Goal: Task Accomplishment & Management: Use online tool/utility

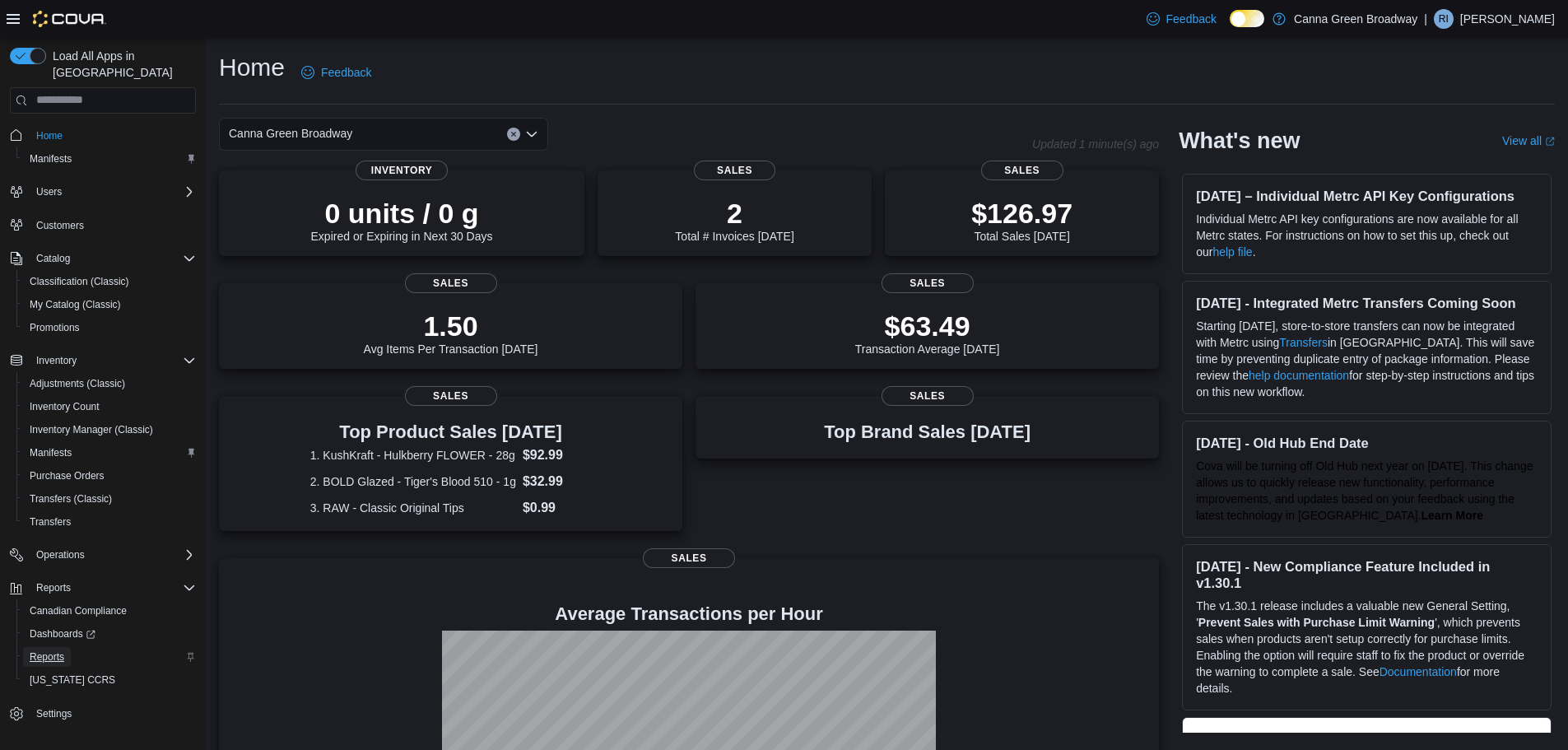
click at [69, 647] on link "Reports" at bounding box center [46, 657] width 47 height 19
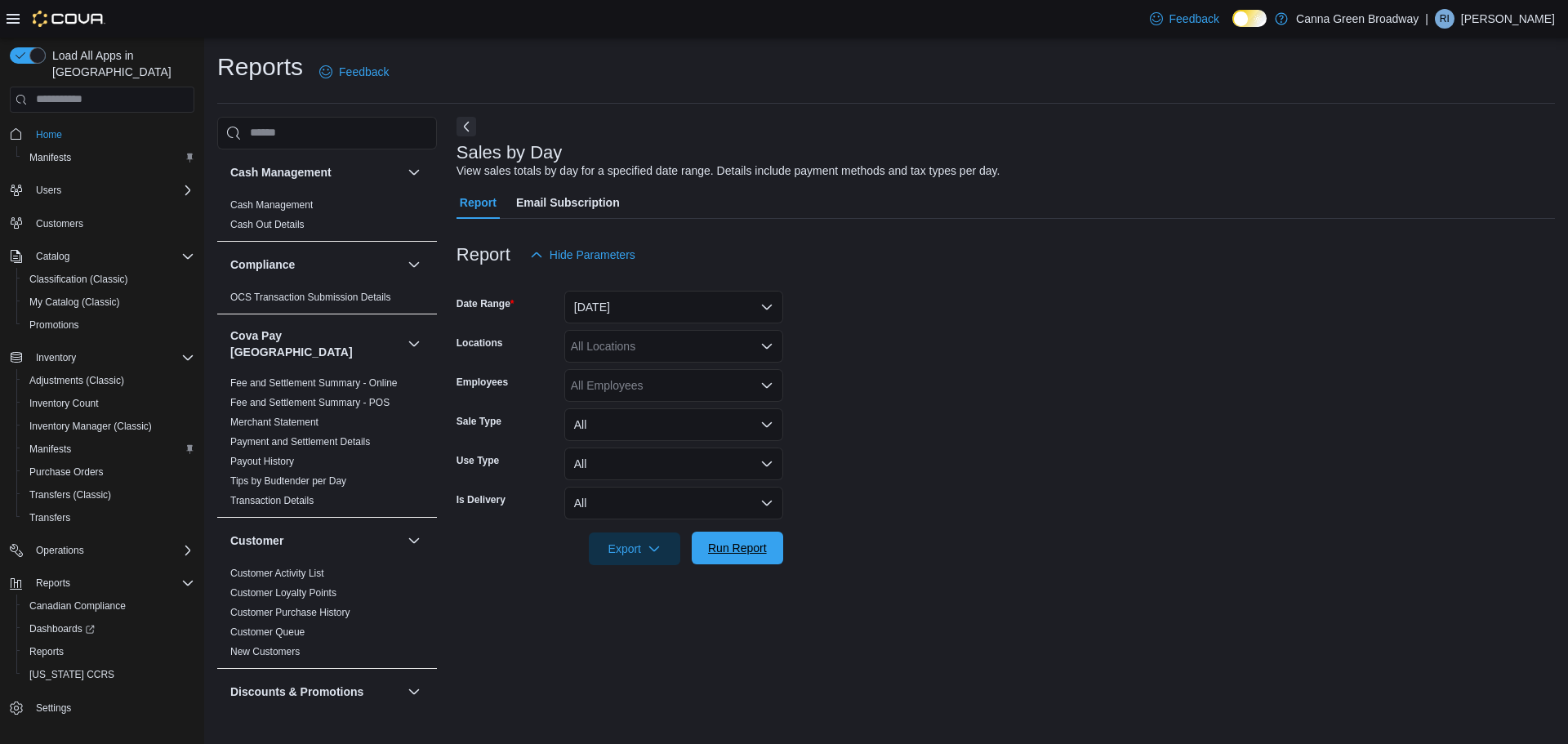
click at [761, 538] on span "Run Report" at bounding box center [737, 548] width 72 height 33
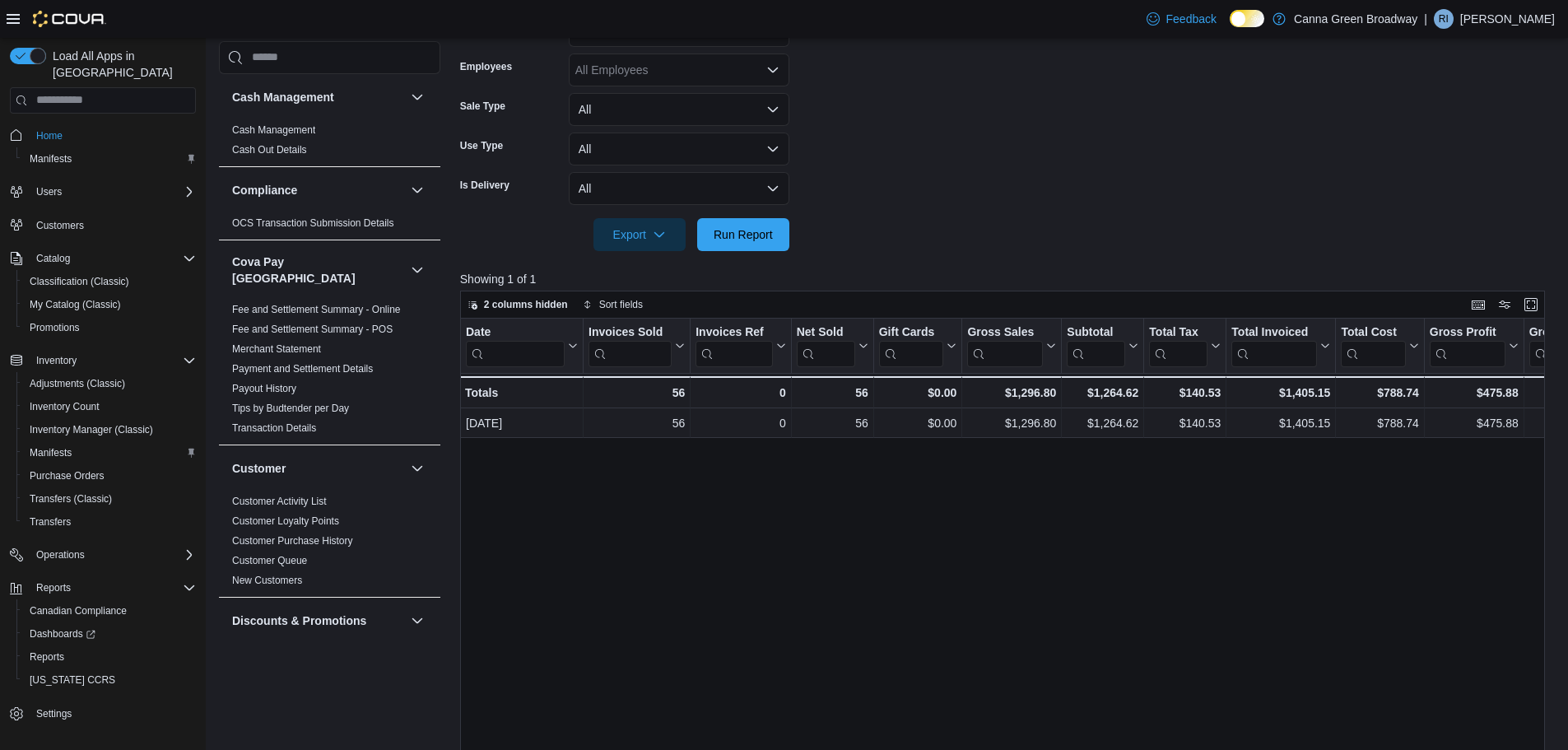
scroll to position [329, 0]
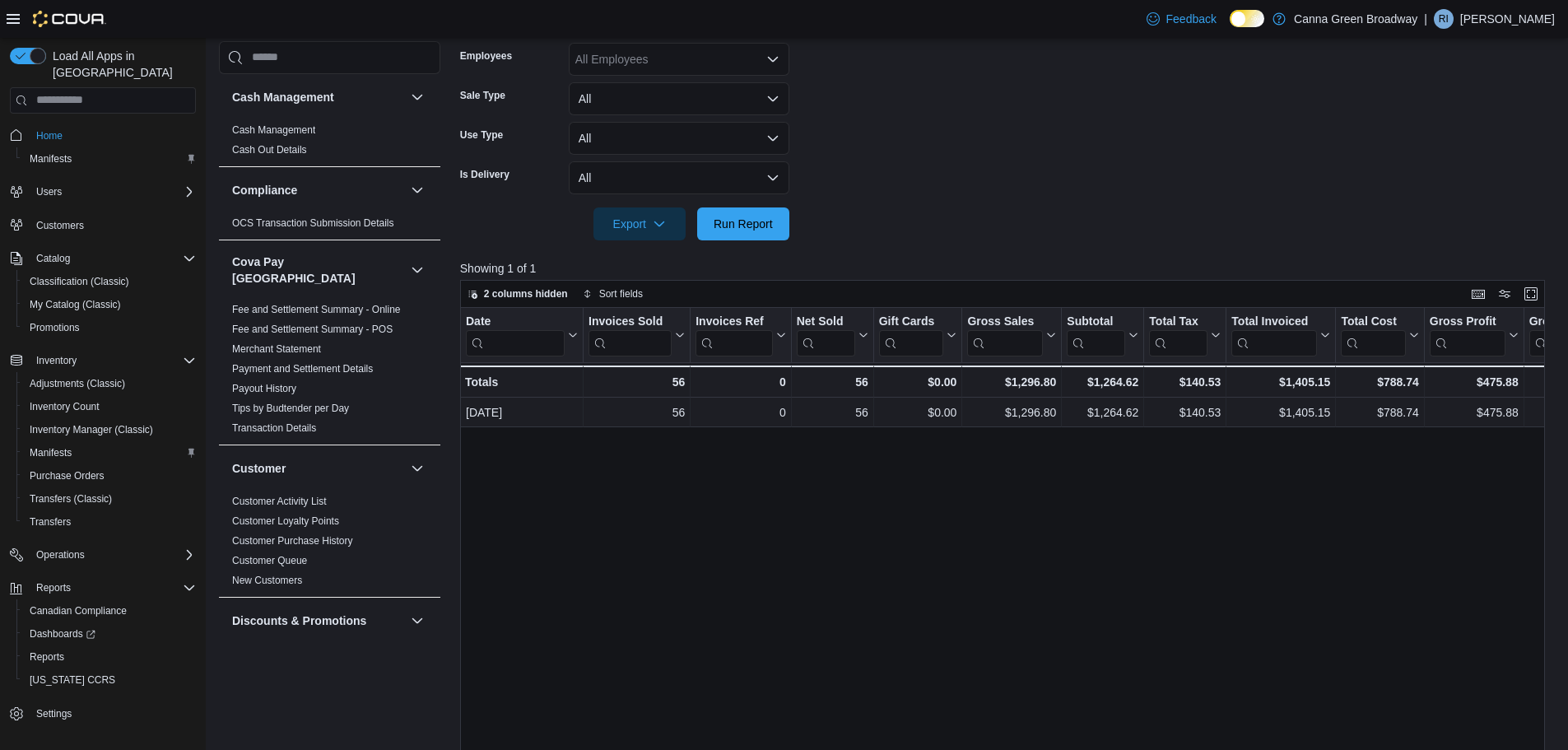
click at [1004, 504] on div "Date Click to view column header actions Invoices Sold Click to view column hea…" at bounding box center [1008, 594] width 1096 height 573
click at [1042, 302] on div "2 columns hidden Sort fields" at bounding box center [1002, 294] width 1085 height 28
click at [1241, 151] on form "Date Range [DATE] Locations All Locations Employees All Employees Sale Type All…" at bounding box center [1008, 92] width 1096 height 297
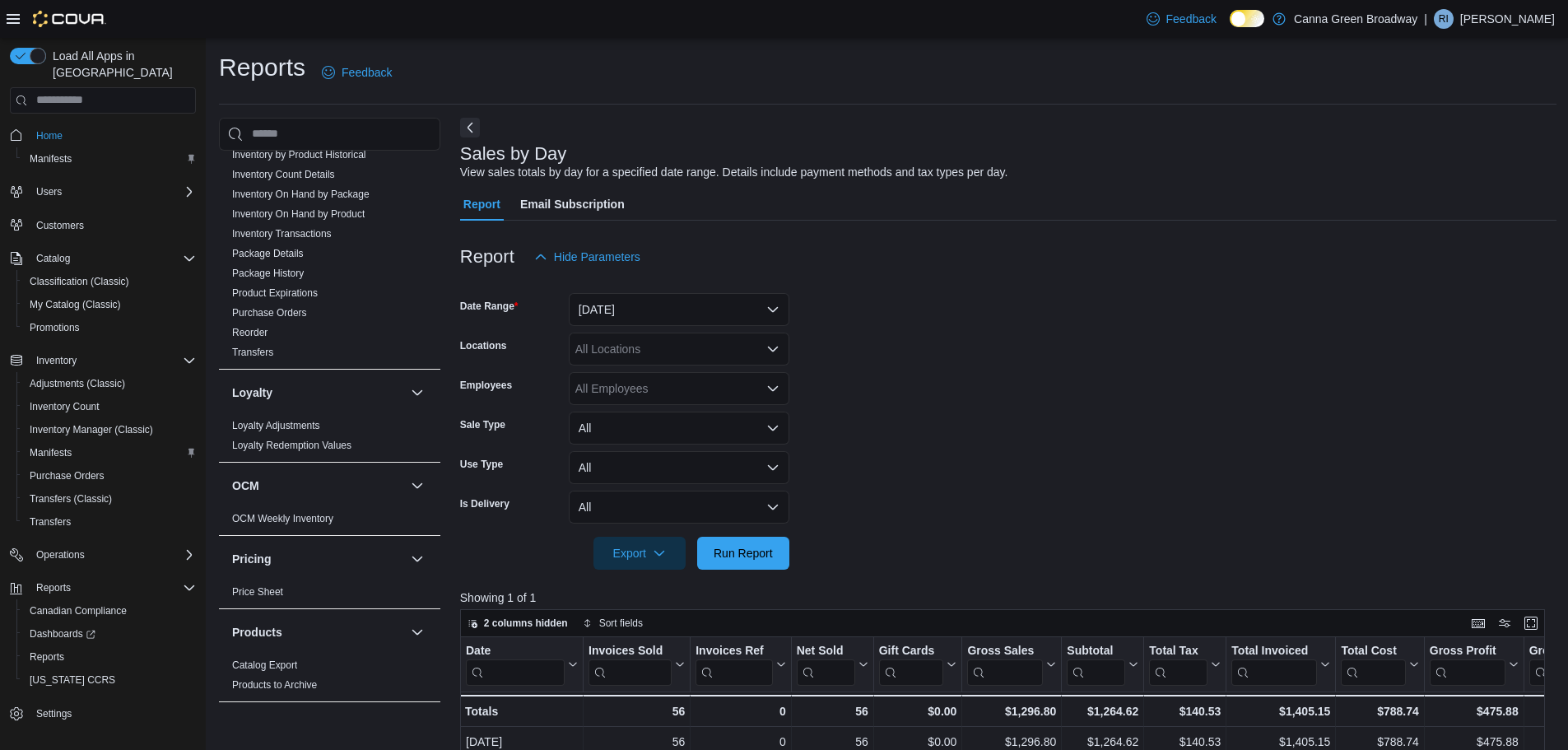
scroll to position [906, 0]
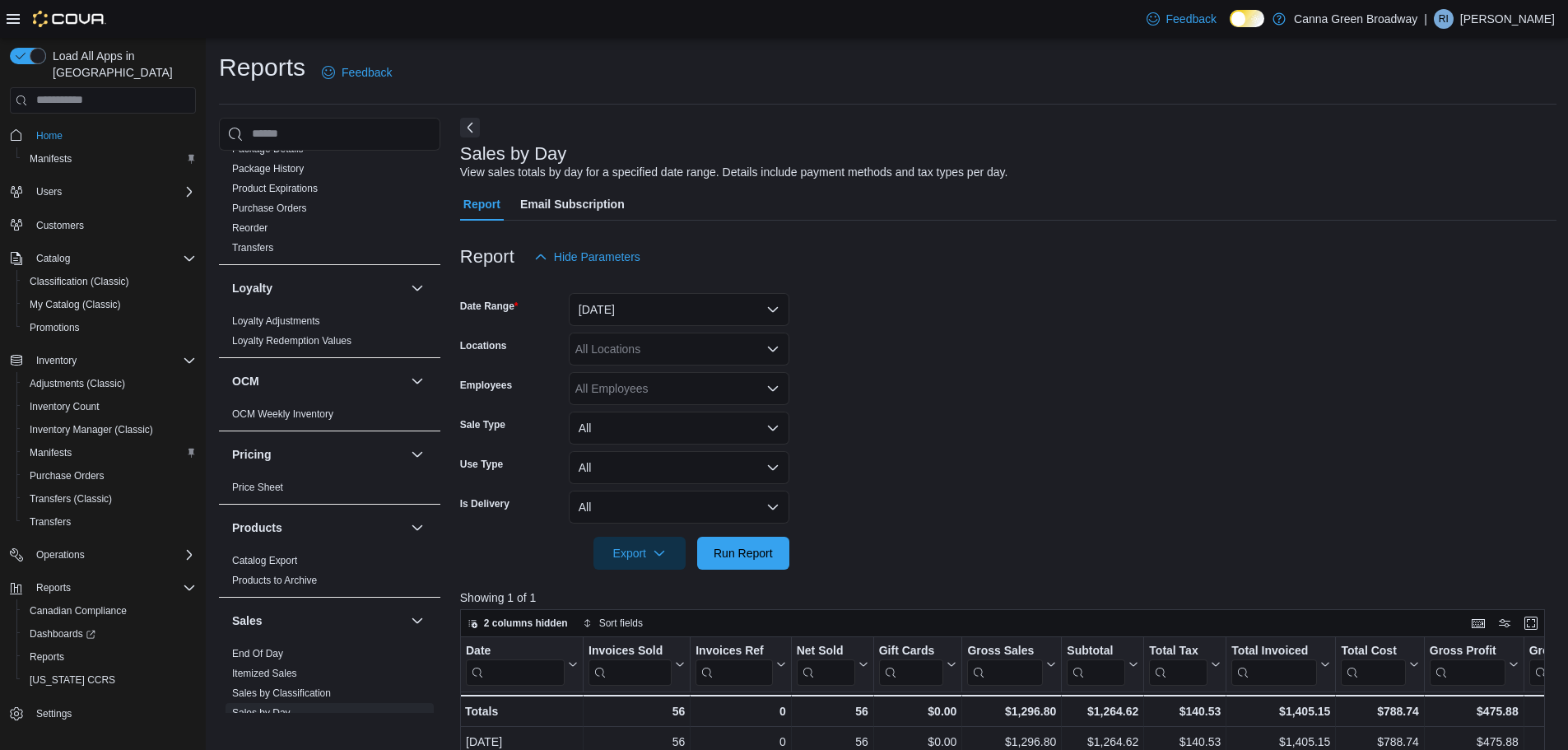
click at [1007, 344] on form "Date Range [DATE] Locations All Locations Employees All Employees Sale Type All…" at bounding box center [1008, 422] width 1096 height 297
click at [665, 313] on button "[DATE]" at bounding box center [679, 310] width 221 height 33
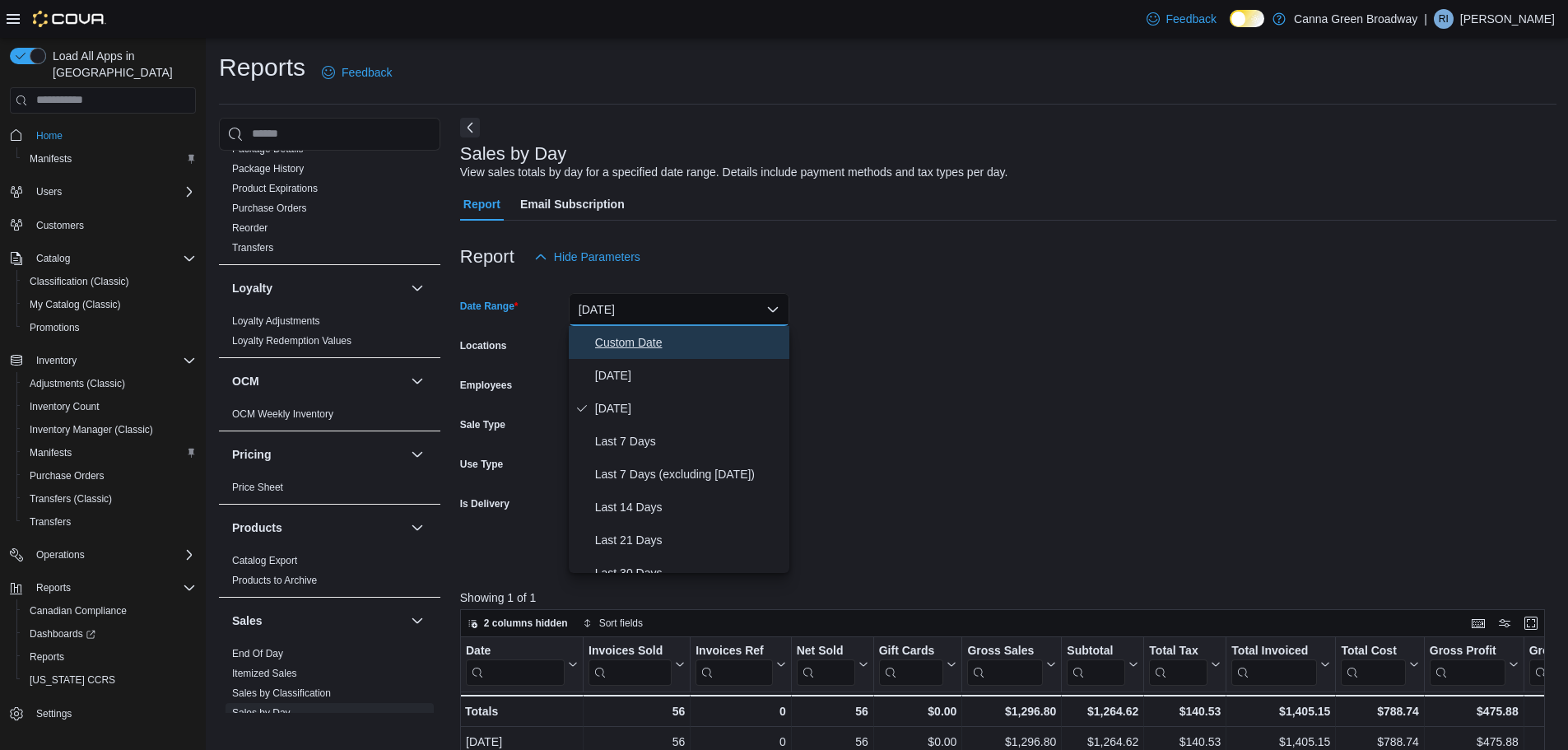
click at [631, 346] on span "Custom Date" at bounding box center [689, 342] width 188 height 19
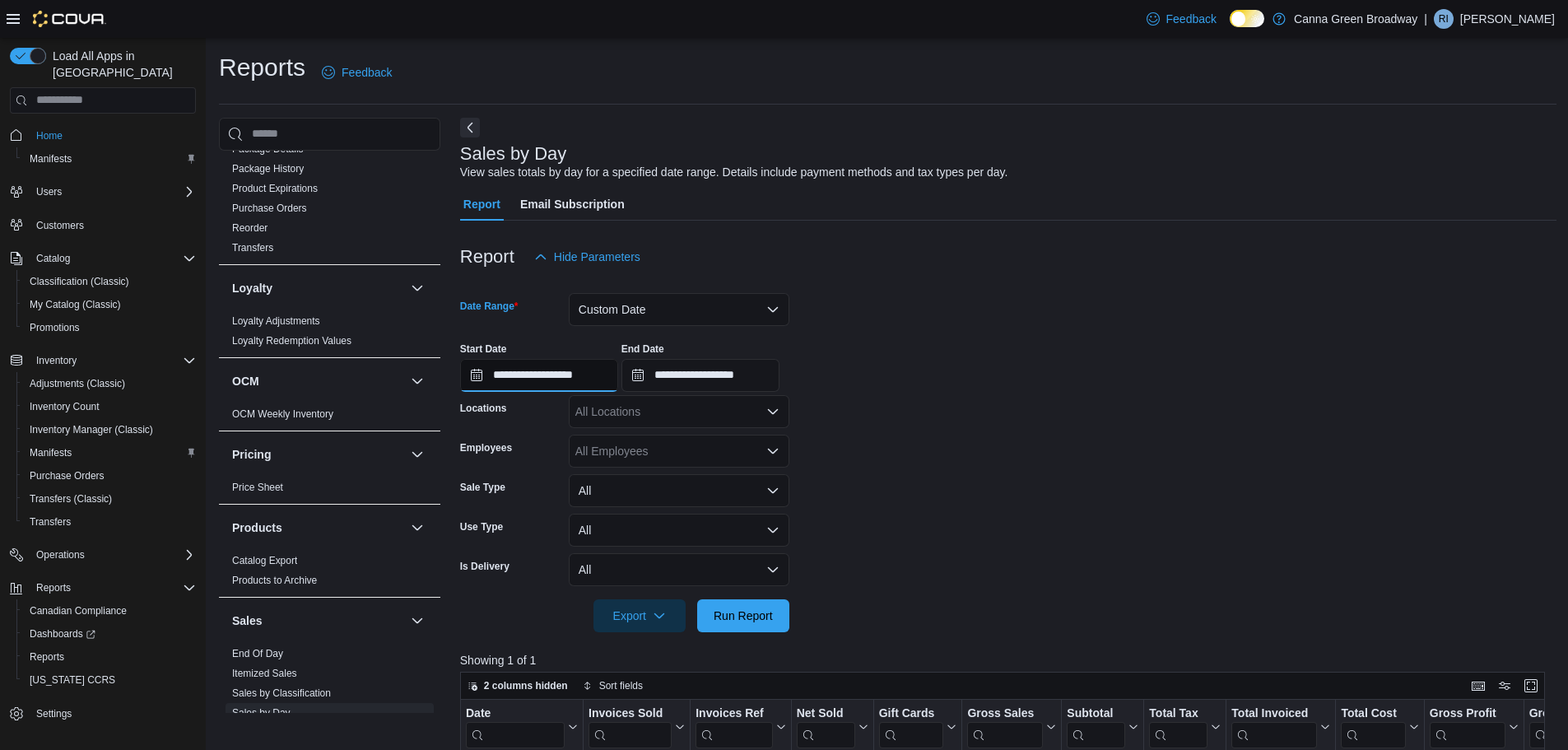
click at [520, 371] on input "**********" at bounding box center [538, 375] width 158 height 33
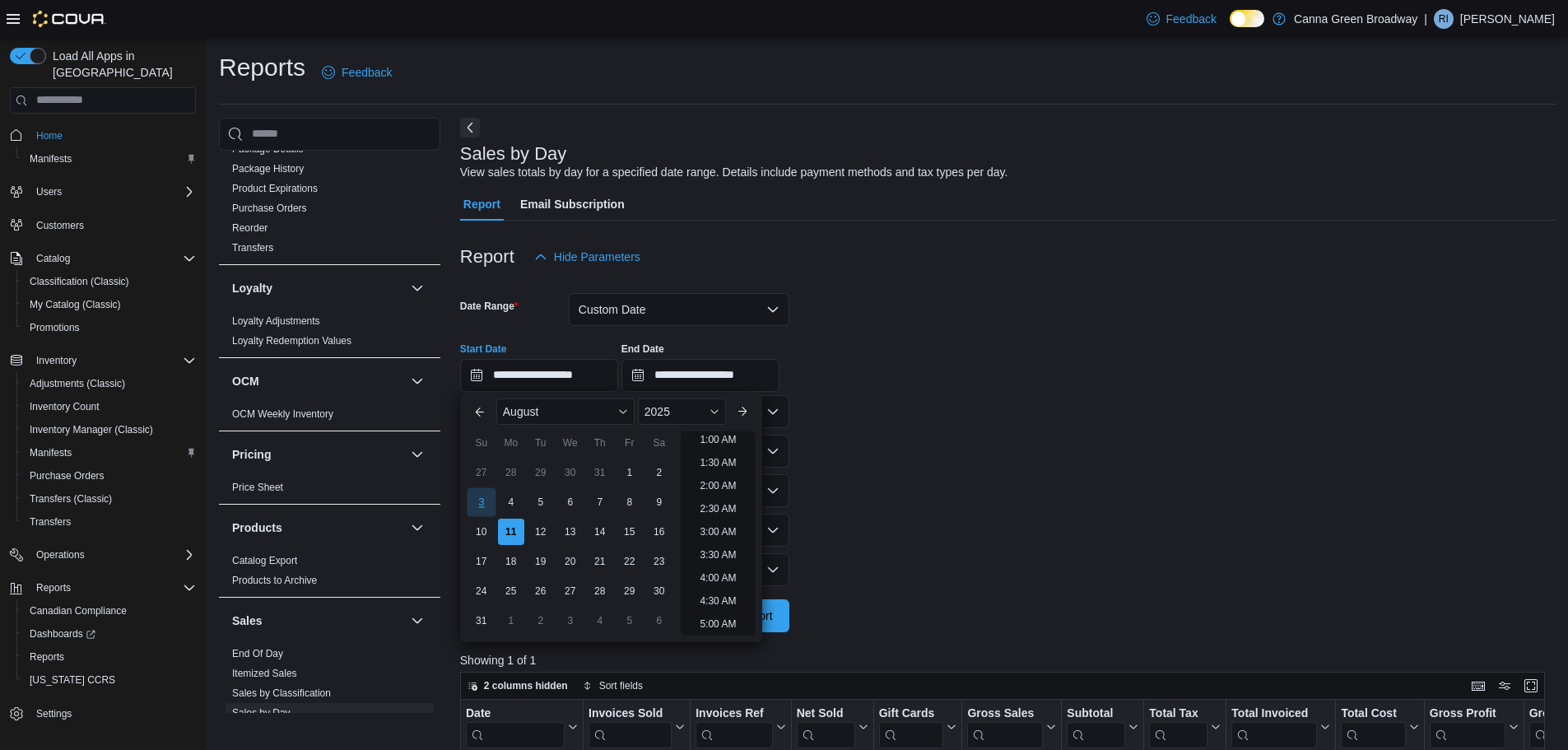
click at [479, 497] on div "3" at bounding box center [481, 502] width 29 height 29
type input "**********"
click at [728, 365] on input "**********" at bounding box center [700, 375] width 158 height 33
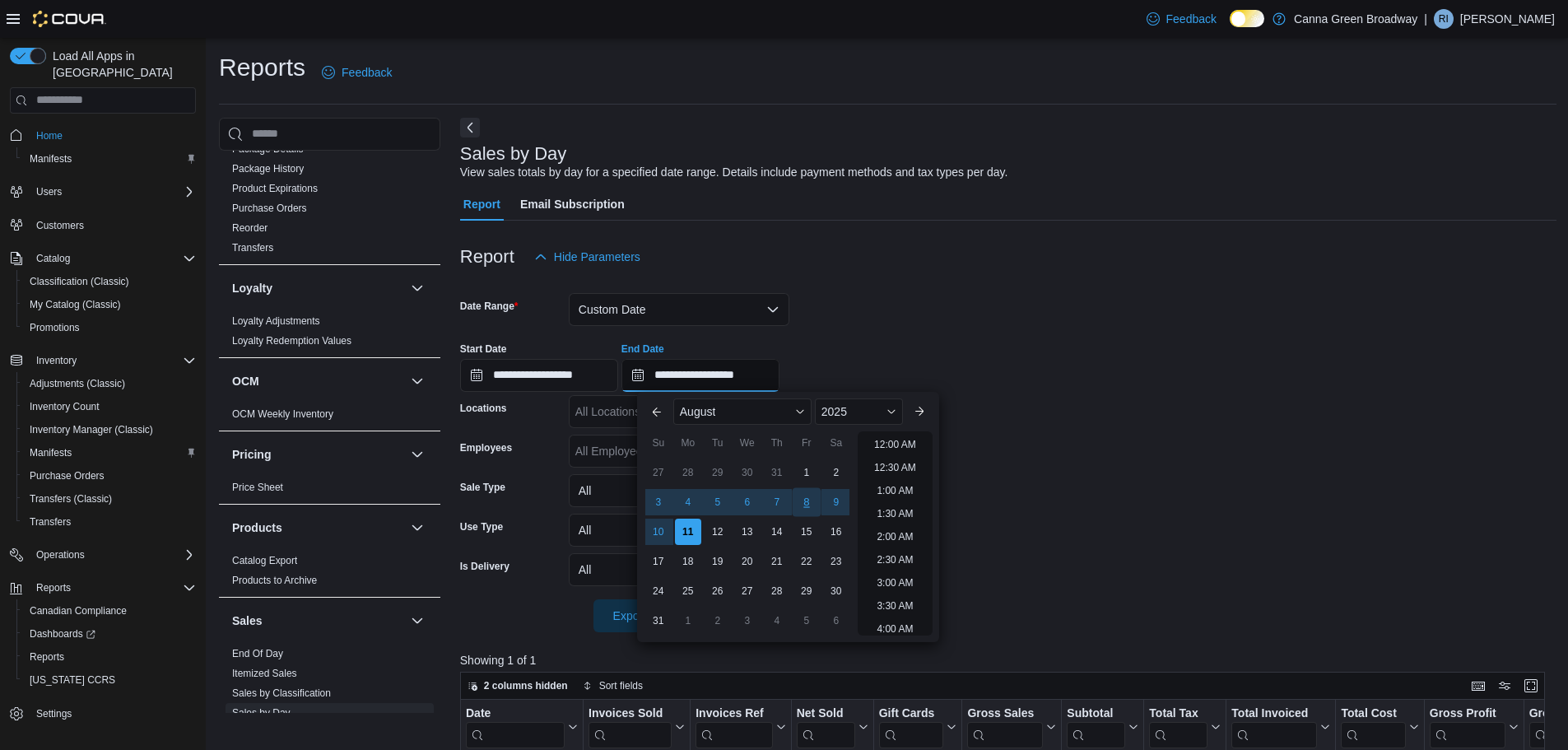
scroll to position [906, 0]
drag, startPoint x: 836, startPoint y: 505, endPoint x: 962, endPoint y: 513, distance: 126.3
click at [846, 505] on div "9" at bounding box center [836, 502] width 26 height 26
type input "**********"
click at [1137, 513] on form "**********" at bounding box center [1008, 453] width 1096 height 359
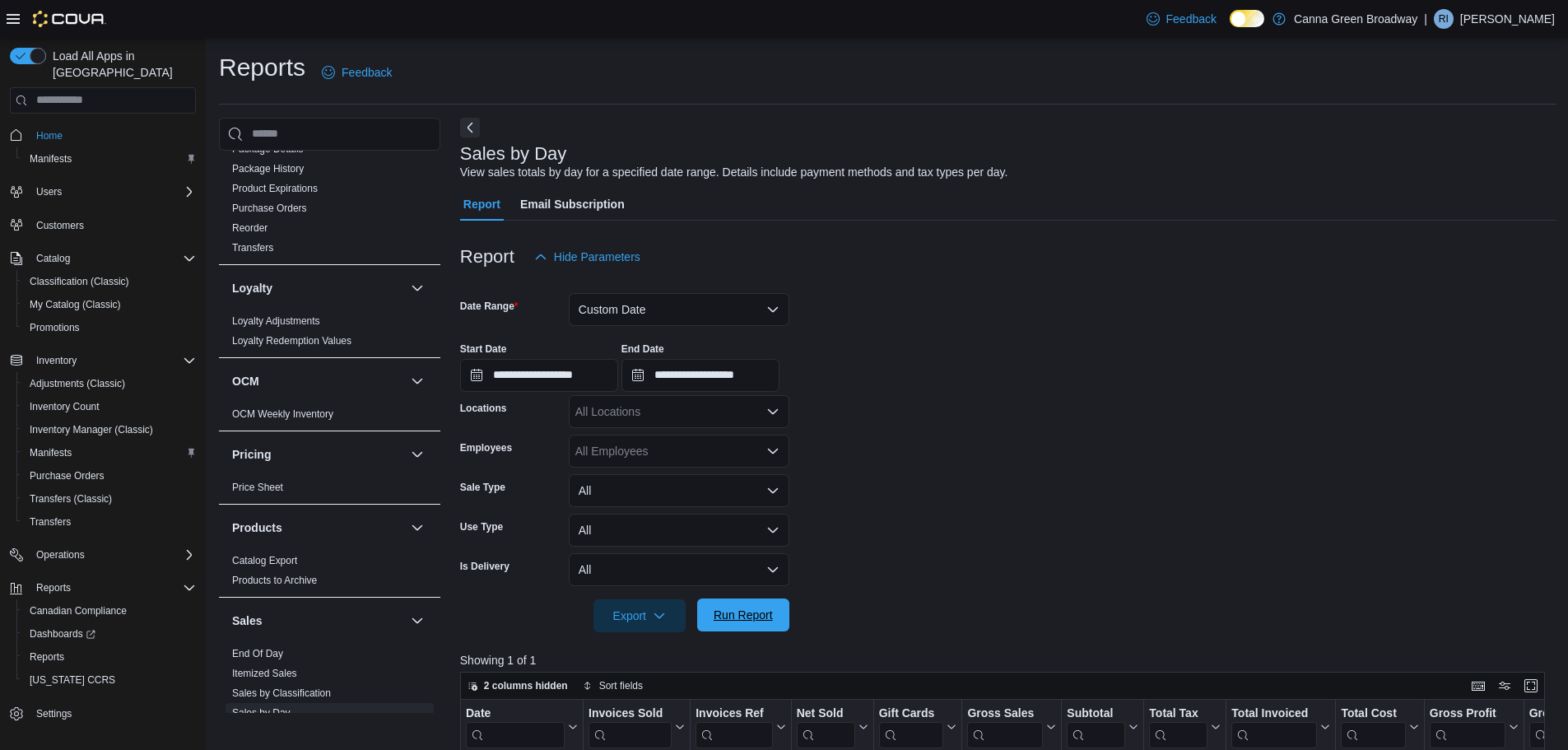
click at [755, 614] on span "Run Report" at bounding box center [743, 614] width 59 height 16
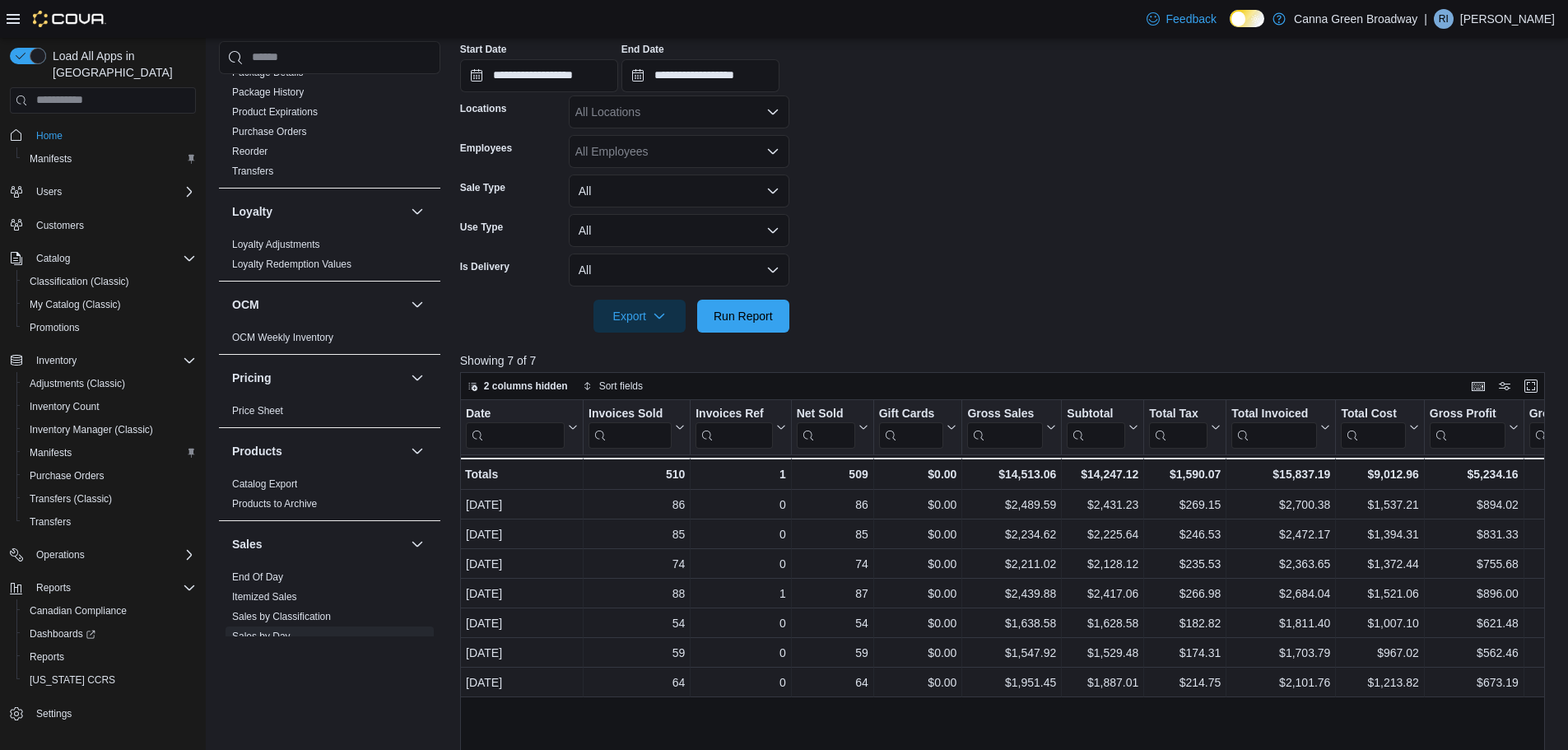
scroll to position [329, 0]
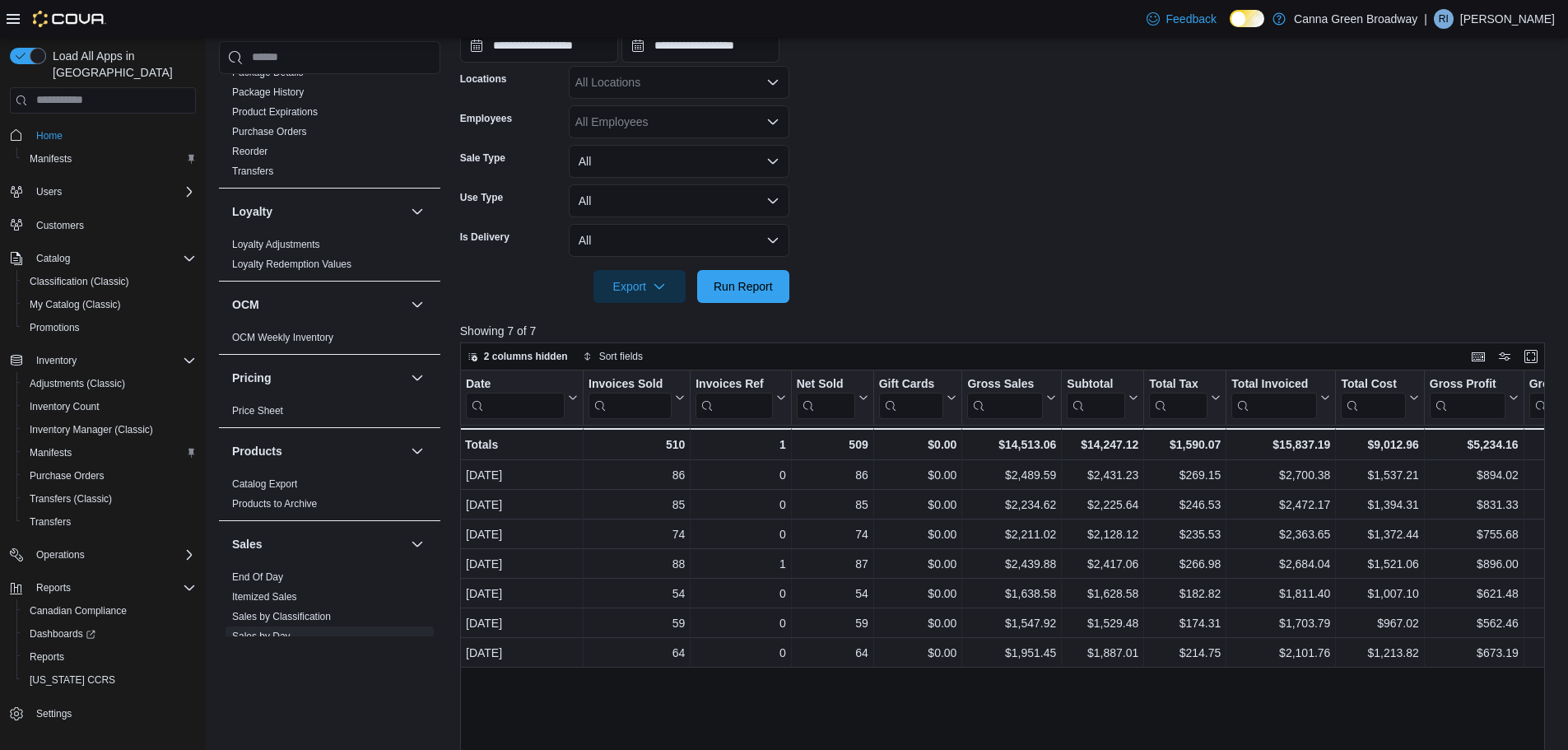
drag, startPoint x: 1010, startPoint y: 238, endPoint x: 1012, endPoint y: 227, distance: 11.2
click at [1011, 232] on form "**********" at bounding box center [1008, 123] width 1096 height 359
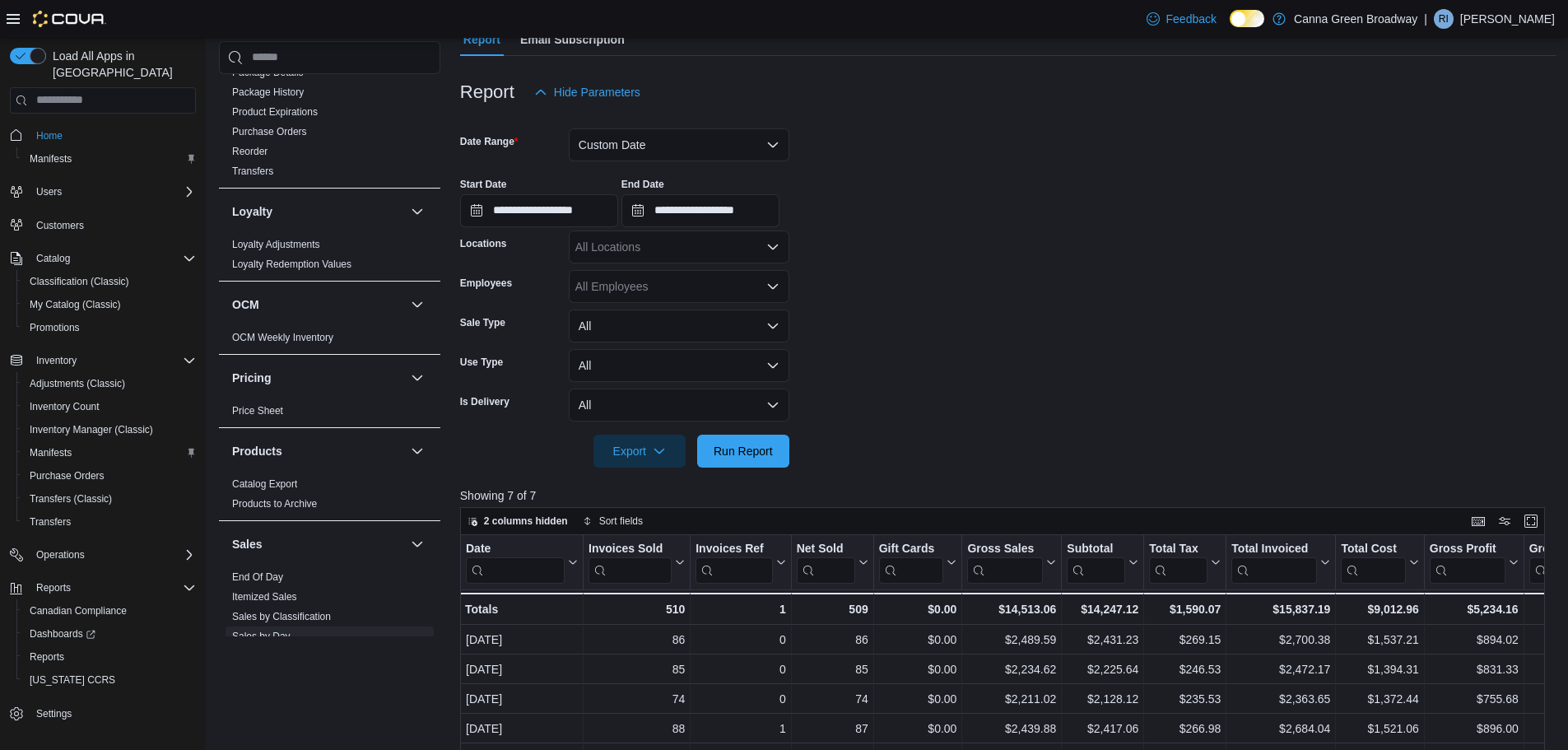
scroll to position [0, 0]
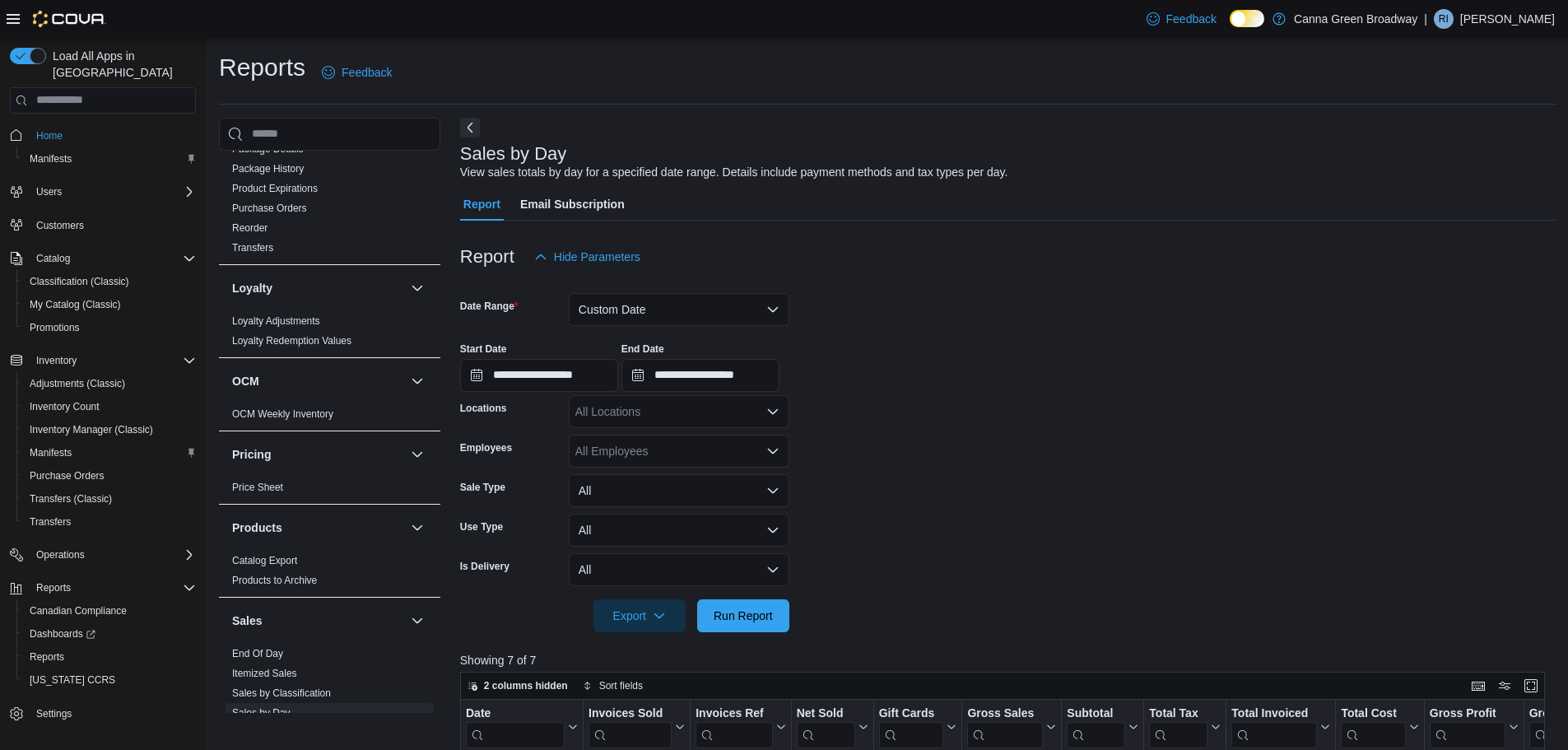
click at [61, 19] on img at bounding box center [70, 18] width 74 height 16
click at [7, 16] on icon at bounding box center [14, 19] width 14 height 14
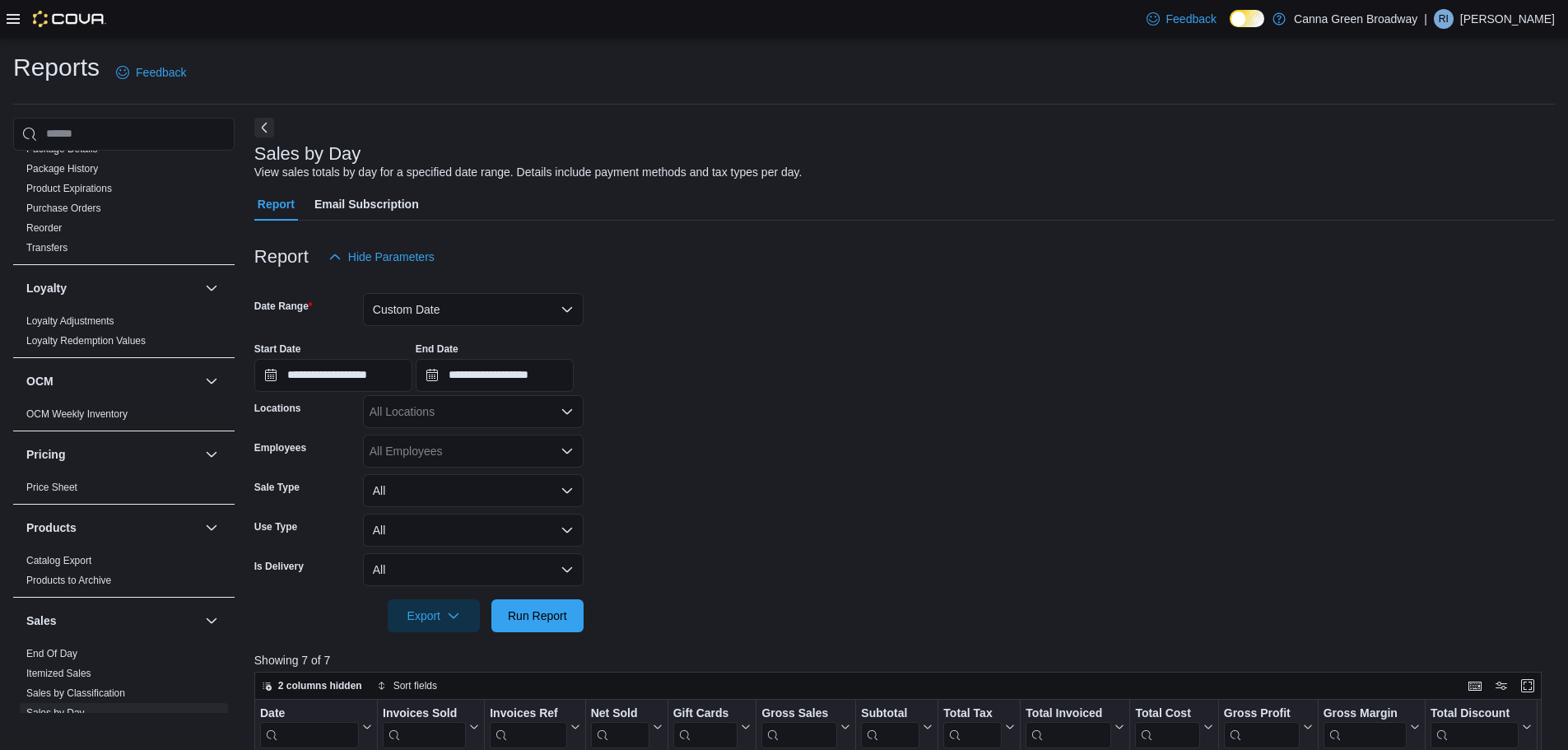
drag, startPoint x: 74, startPoint y: 24, endPoint x: 71, endPoint y: 0, distance: 24.2
click at [74, 22] on img at bounding box center [70, 18] width 74 height 16
click at [60, 18] on img at bounding box center [70, 18] width 74 height 16
click at [19, 18] on div at bounding box center [56, 18] width 100 height 16
drag, startPoint x: 14, startPoint y: 18, endPoint x: 22, endPoint y: 27, distance: 12.0
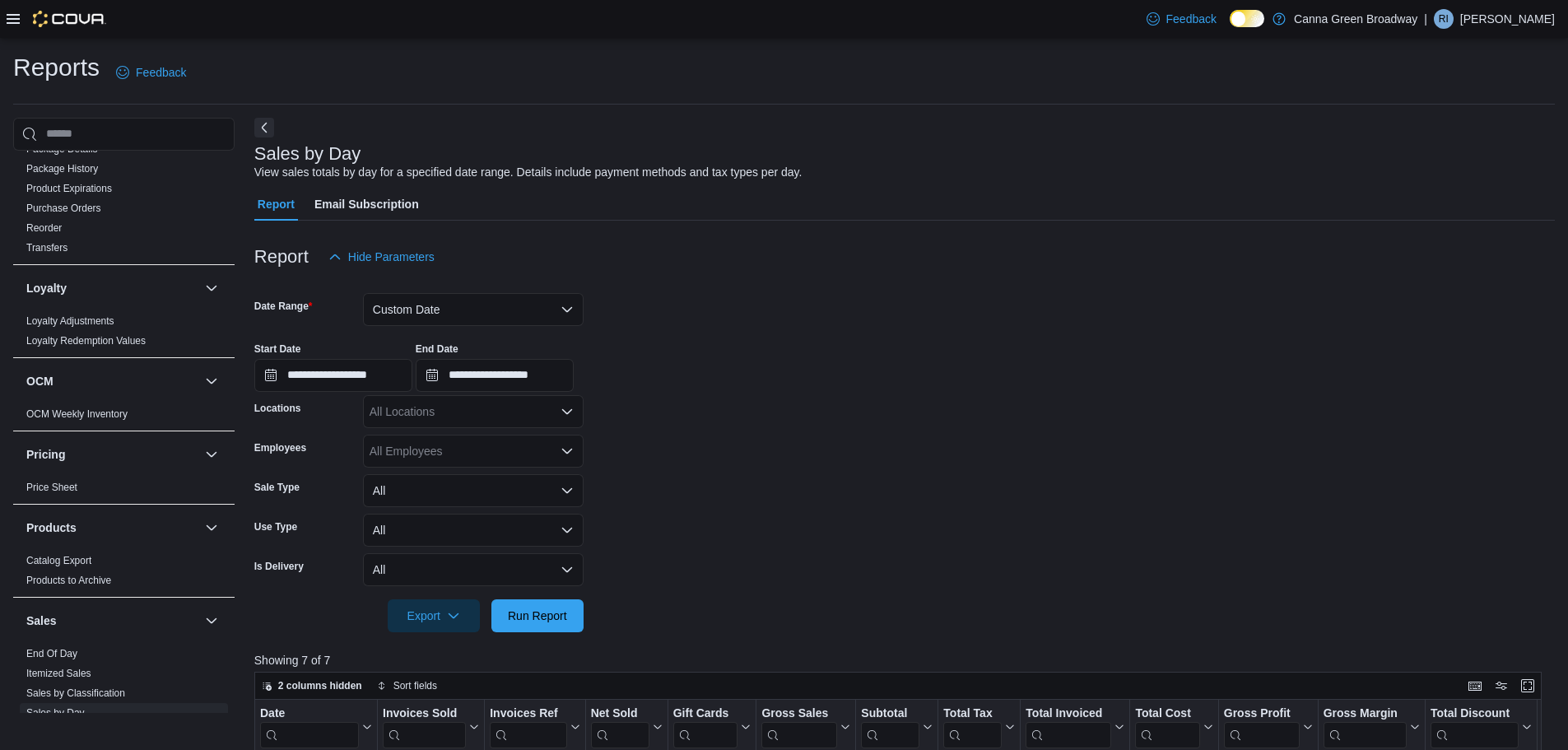
click at [14, 18] on icon at bounding box center [14, 18] width 14 height 10
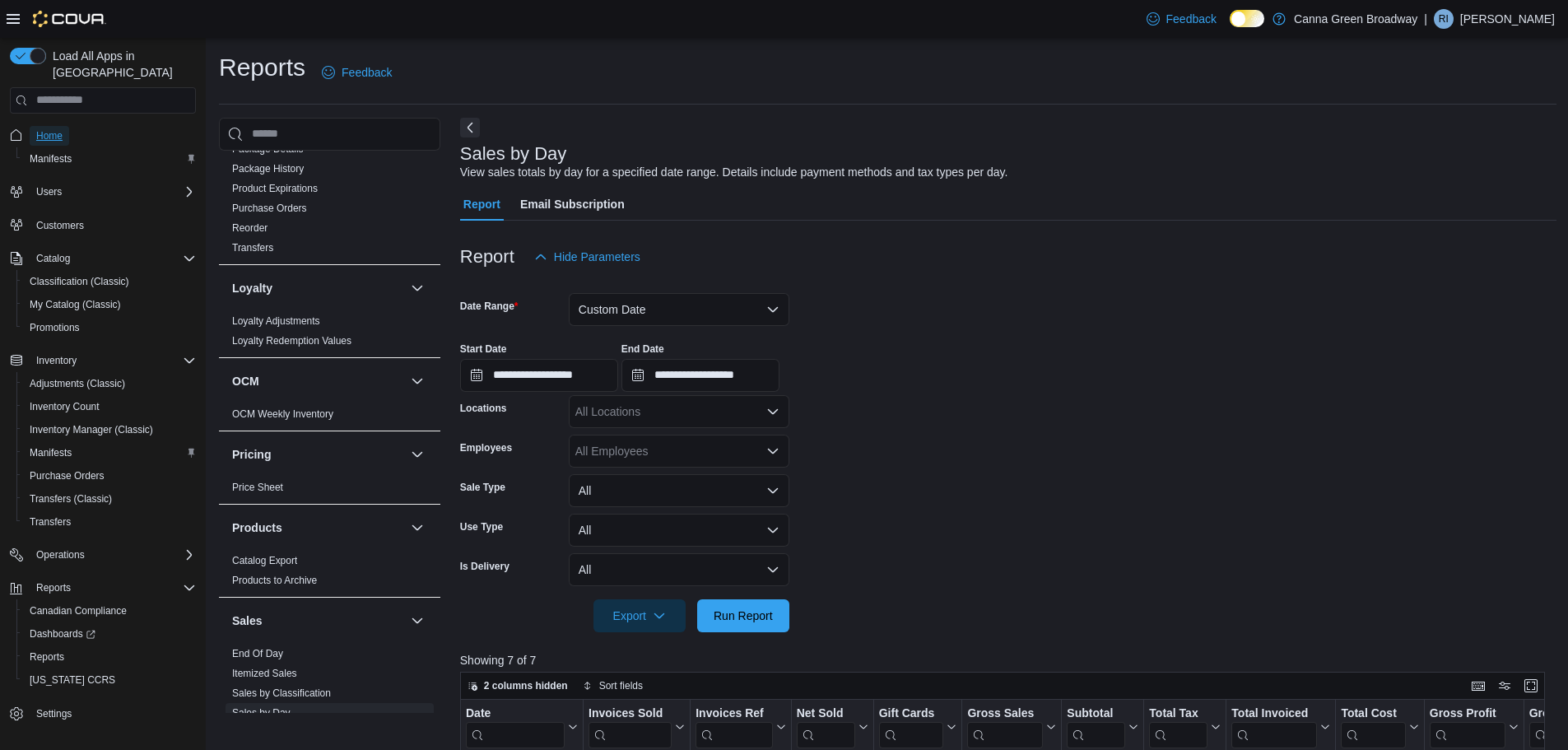
click at [48, 129] on span "Home" at bounding box center [48, 136] width 26 height 14
